Goal: Task Accomplishment & Management: Manage account settings

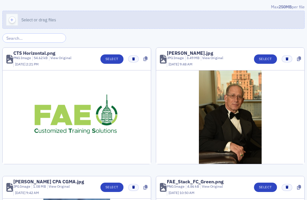
click at [25, 21] on span "Select or drag files" at bounding box center [38, 19] width 35 height 5
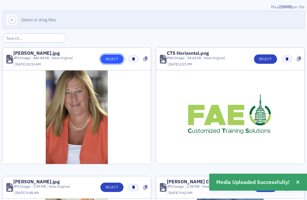
click at [106, 58] on button "Select" at bounding box center [112, 58] width 23 height 9
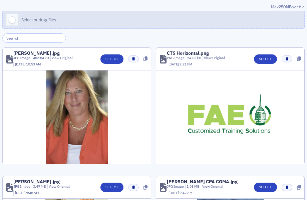
click at [13, 20] on icon "button" at bounding box center [12, 20] width 6 height 6
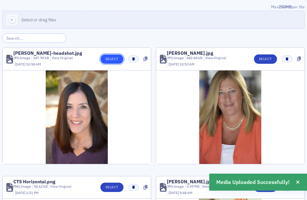
click at [113, 58] on button "Select" at bounding box center [112, 58] width 23 height 9
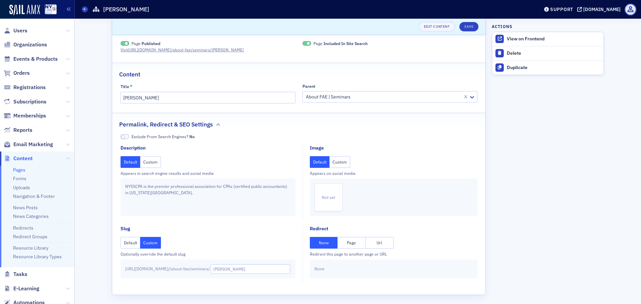
scroll to position [12, 0]
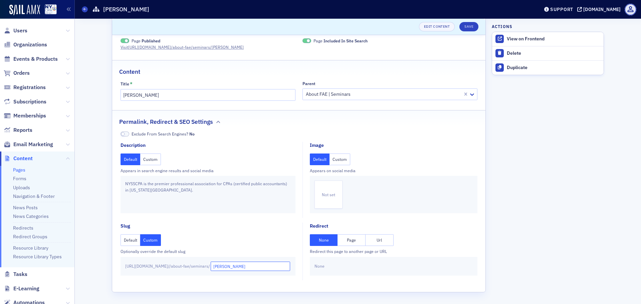
click at [260, 267] on input "debbie-cuttler" at bounding box center [251, 266] width 80 height 9
type input "debbie-cutler"
click at [467, 28] on button "Save" at bounding box center [469, 26] width 19 height 9
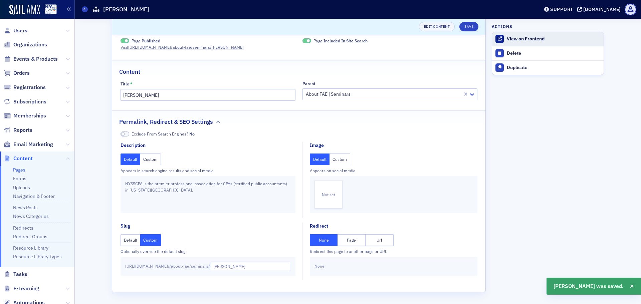
click at [530, 38] on div "View on Frontend" at bounding box center [554, 39] width 94 height 6
